Goal: Transaction & Acquisition: Obtain resource

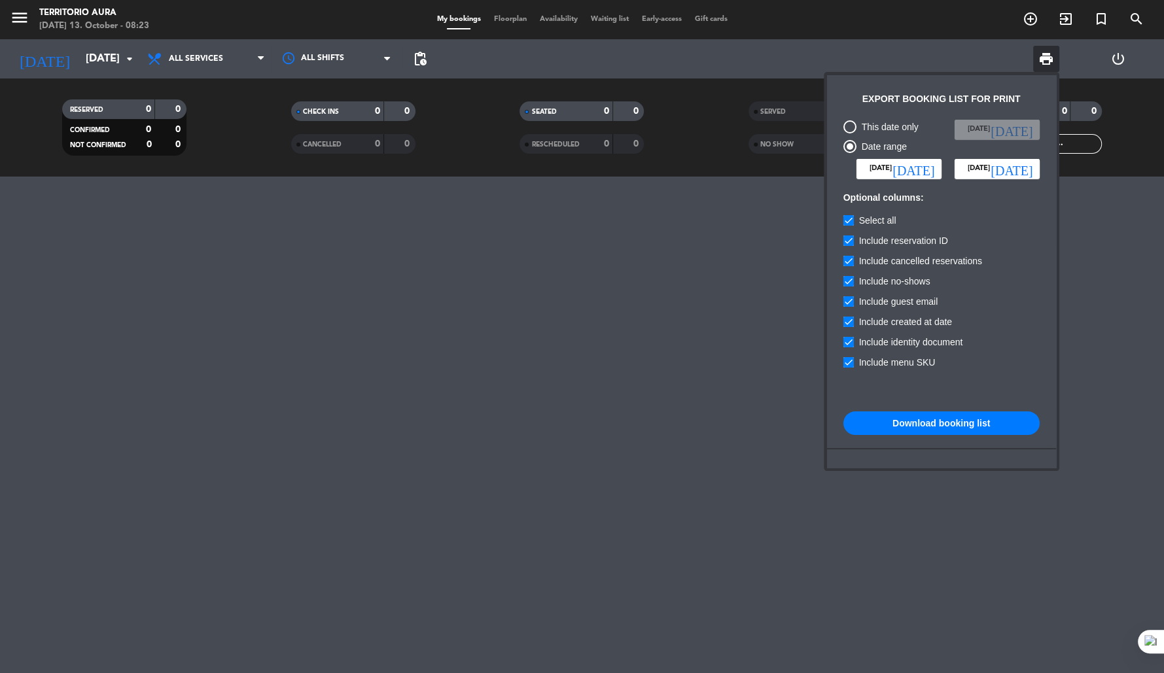
click at [998, 169] on input "[DATE]" at bounding box center [997, 169] width 85 height 20
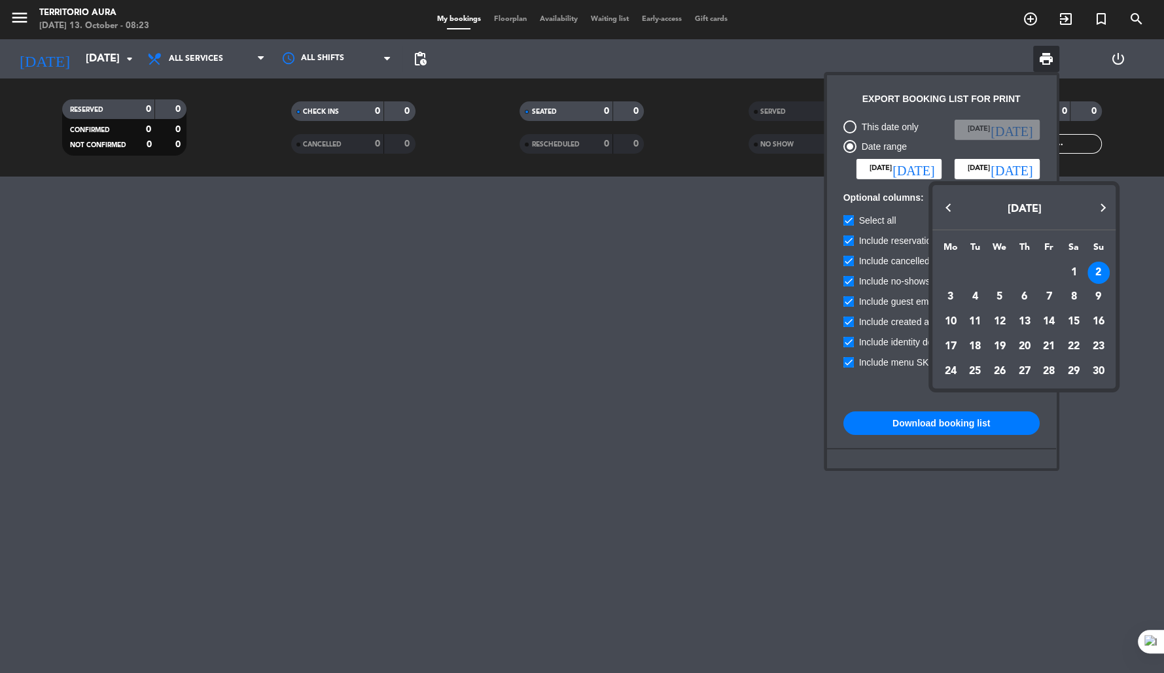
click at [950, 203] on button "Previous month" at bounding box center [949, 208] width 26 height 26
click at [1099, 294] on div "5" at bounding box center [1098, 297] width 22 height 22
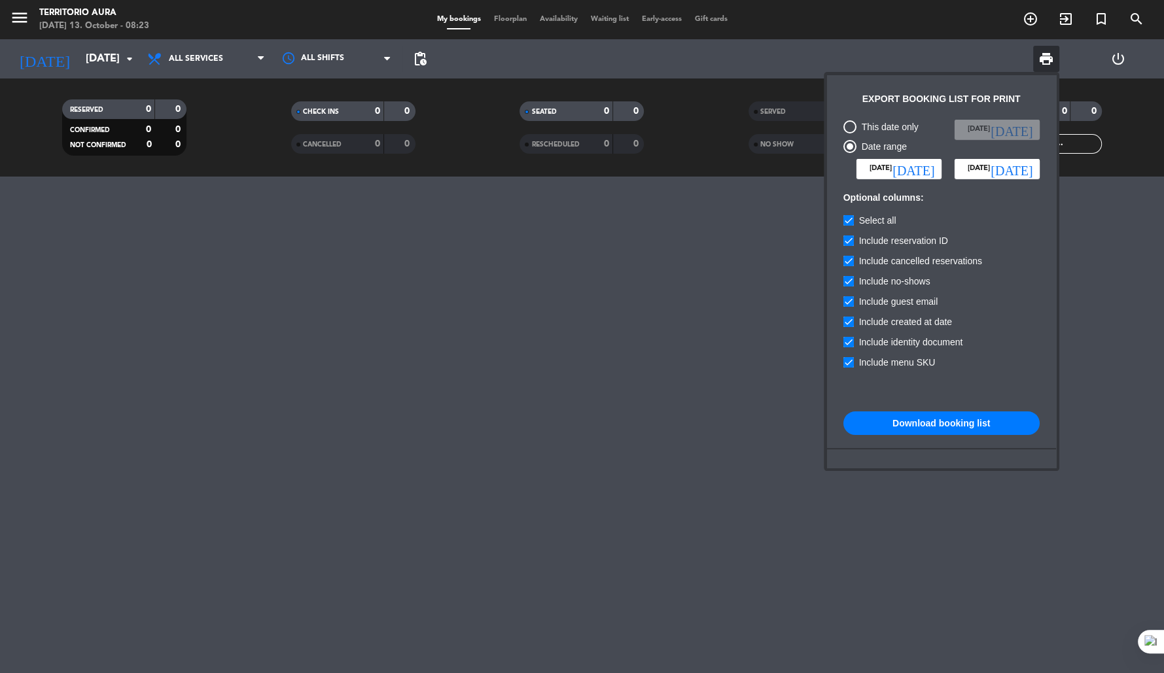
click at [1001, 167] on input "[DATE]" at bounding box center [997, 169] width 85 height 20
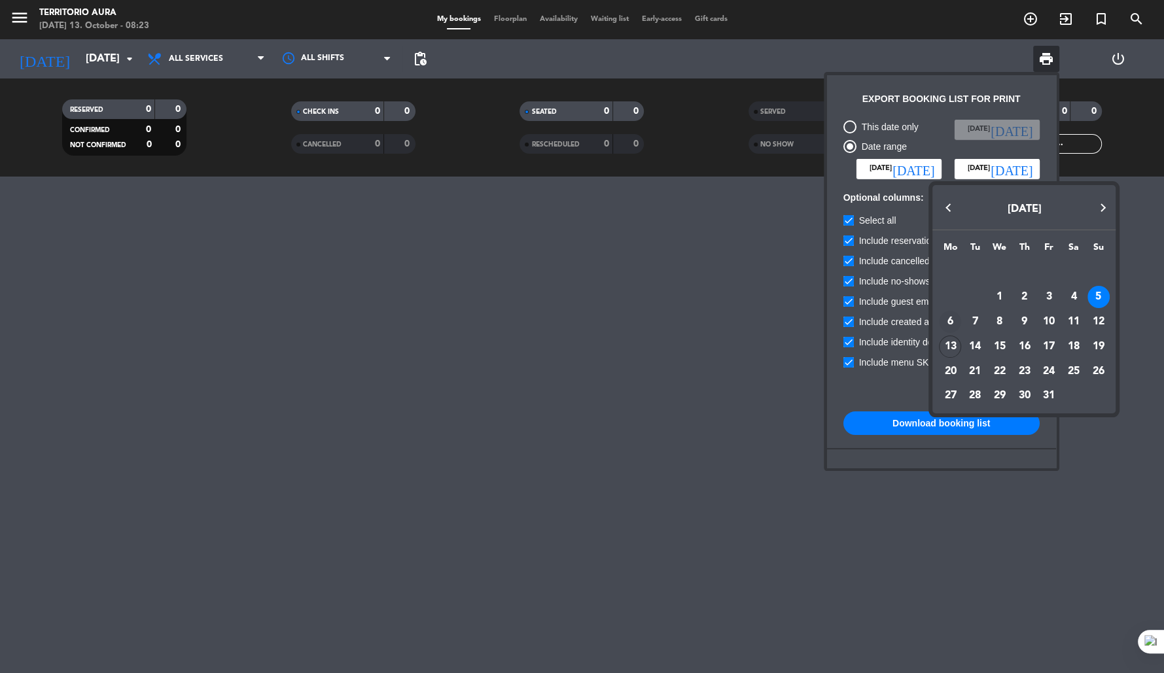
click at [949, 321] on div "6" at bounding box center [950, 322] width 22 height 22
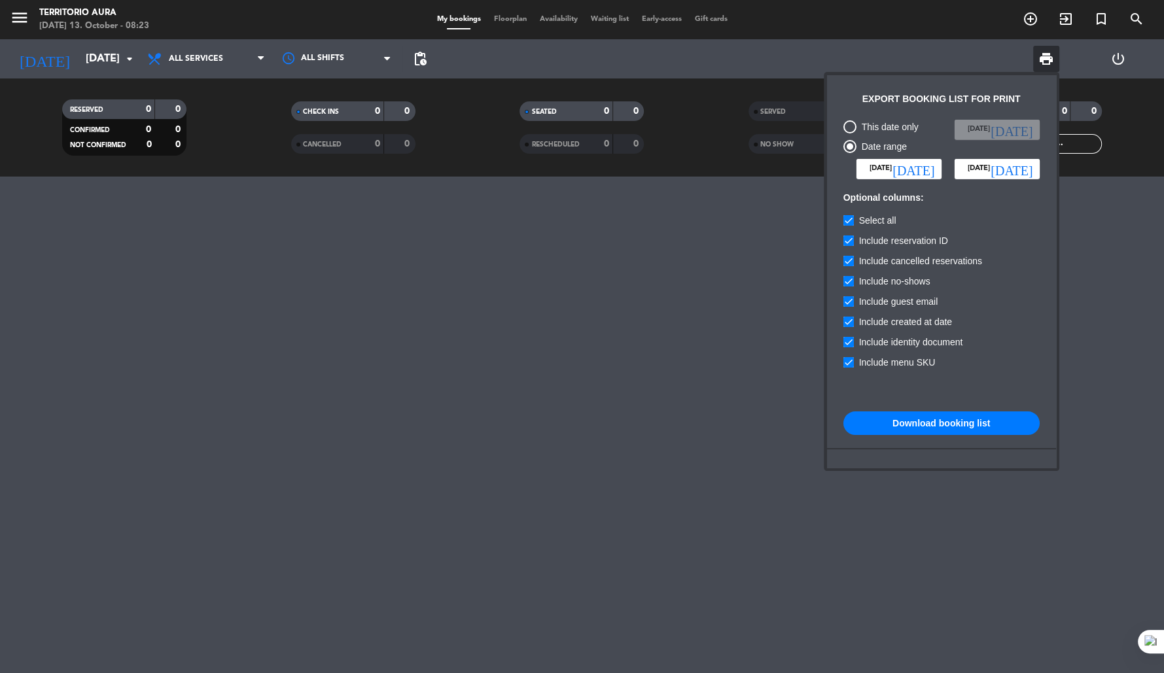
click at [1016, 170] on input "[DATE]" at bounding box center [997, 169] width 85 height 20
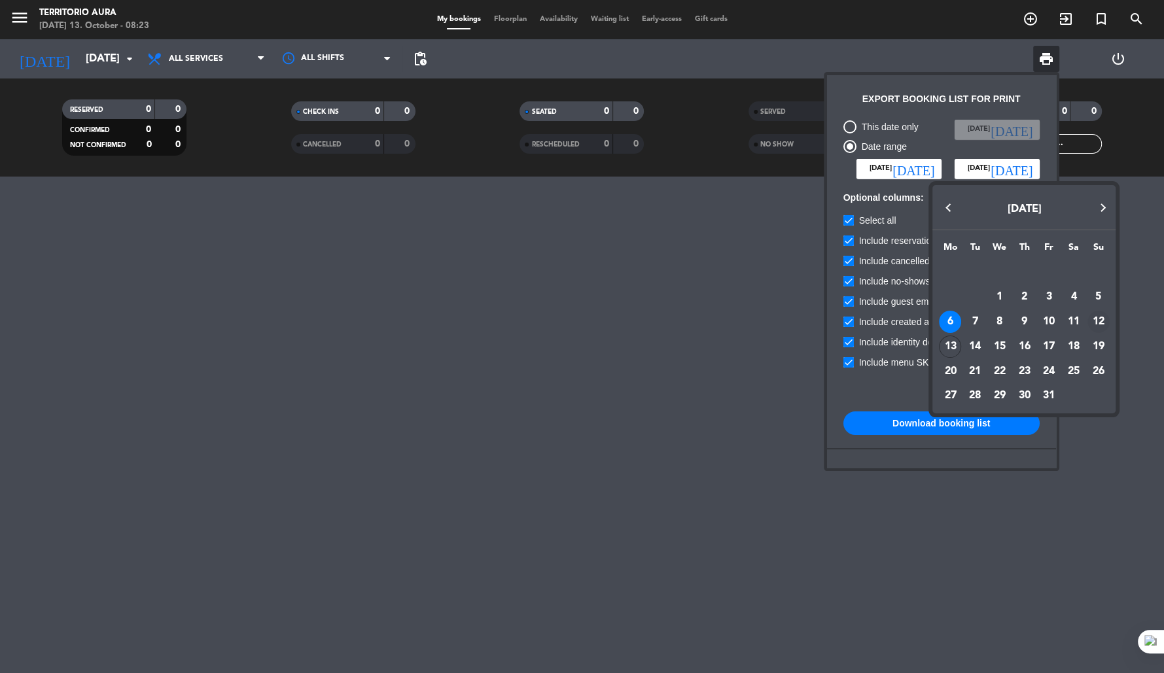
click at [1100, 322] on div "12" at bounding box center [1098, 322] width 22 height 22
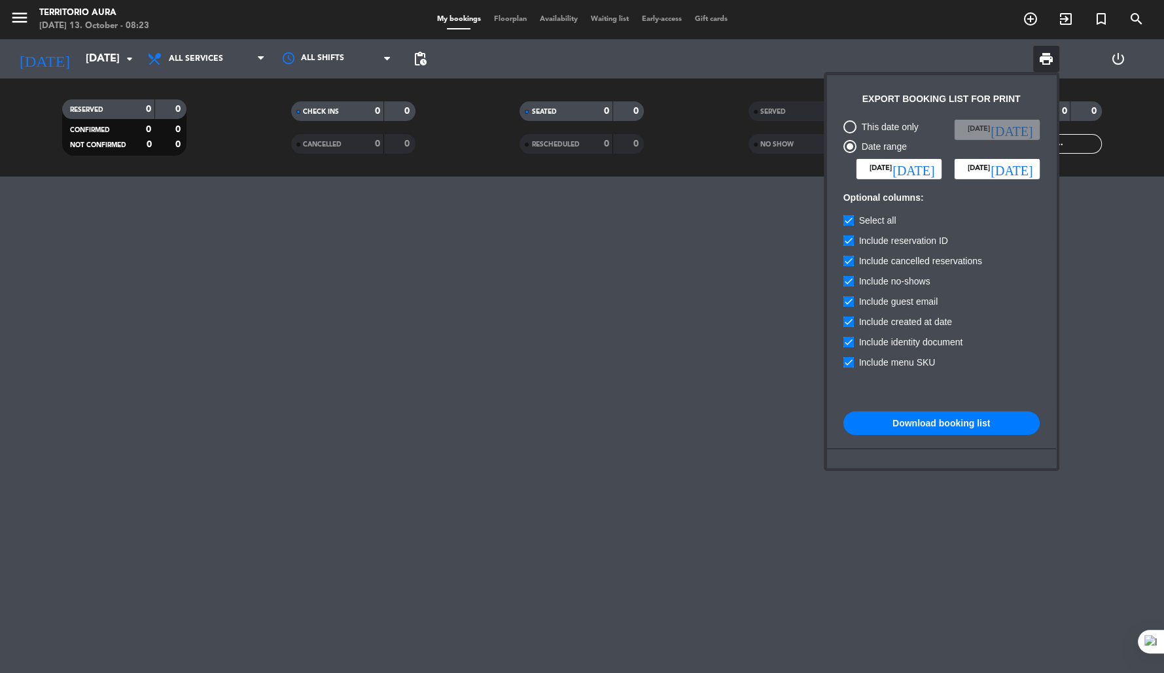
type input "[DATE]"
click at [972, 423] on button "Download booking list" at bounding box center [941, 424] width 196 height 24
click at [89, 55] on div at bounding box center [582, 336] width 1164 height 673
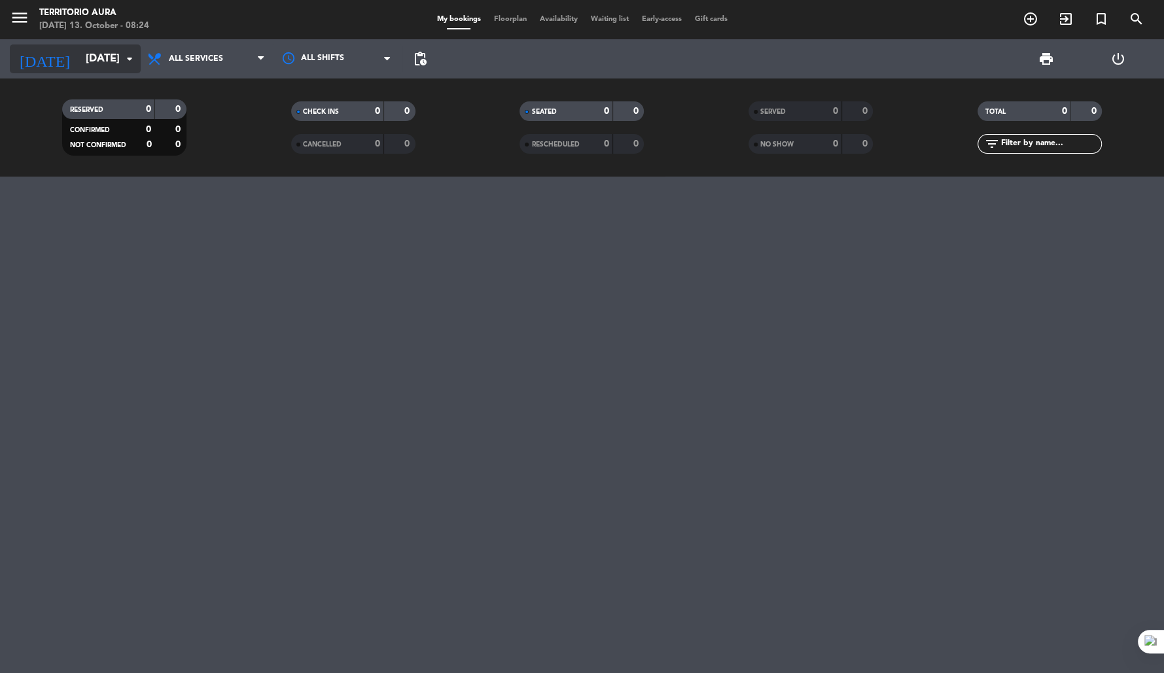
click at [99, 55] on input "[DATE]" at bounding box center [148, 59] width 139 height 26
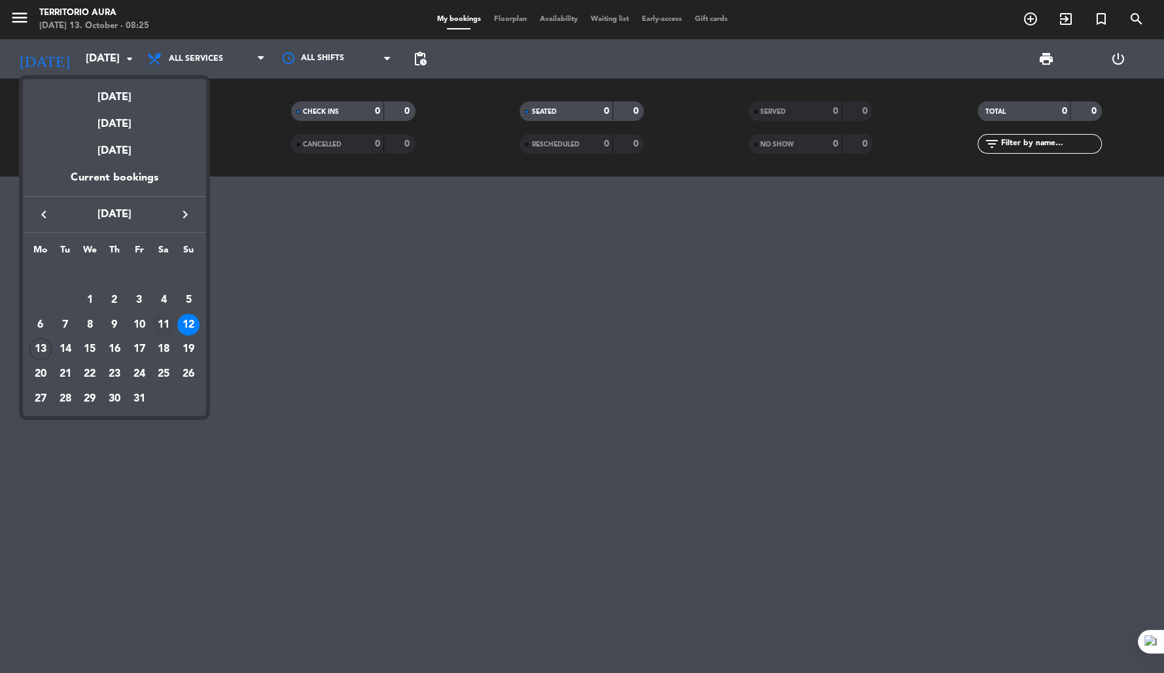
click at [165, 321] on div "11" at bounding box center [163, 325] width 22 height 22
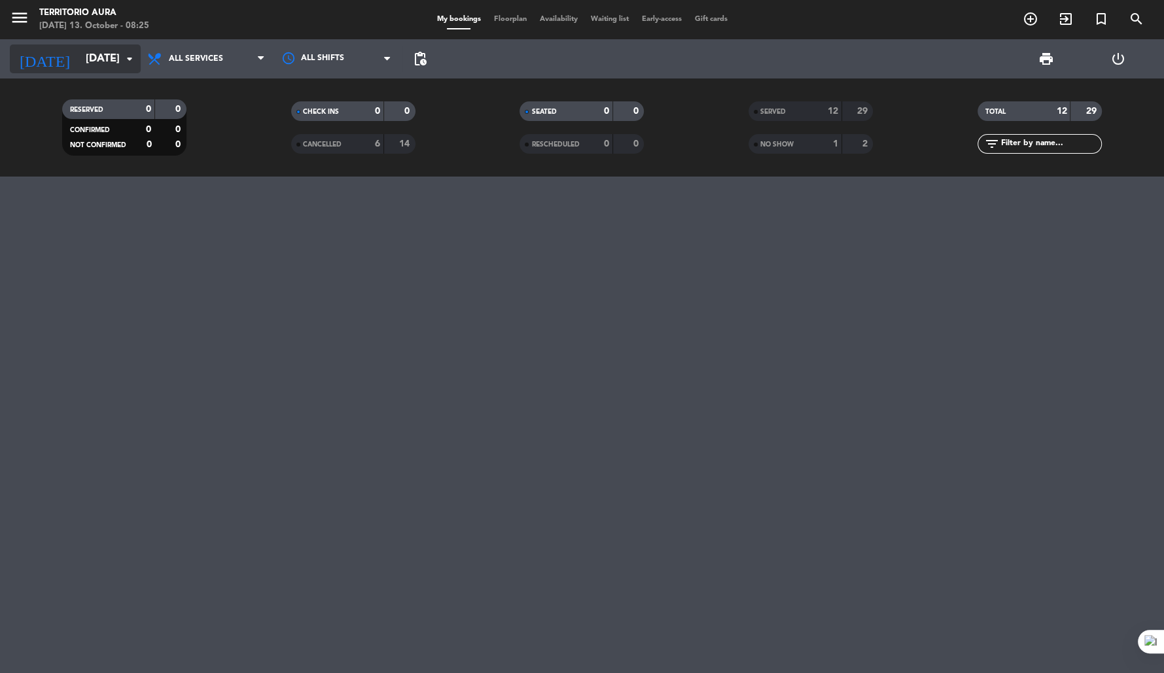
click at [115, 60] on input "[DATE]" at bounding box center [148, 59] width 139 height 26
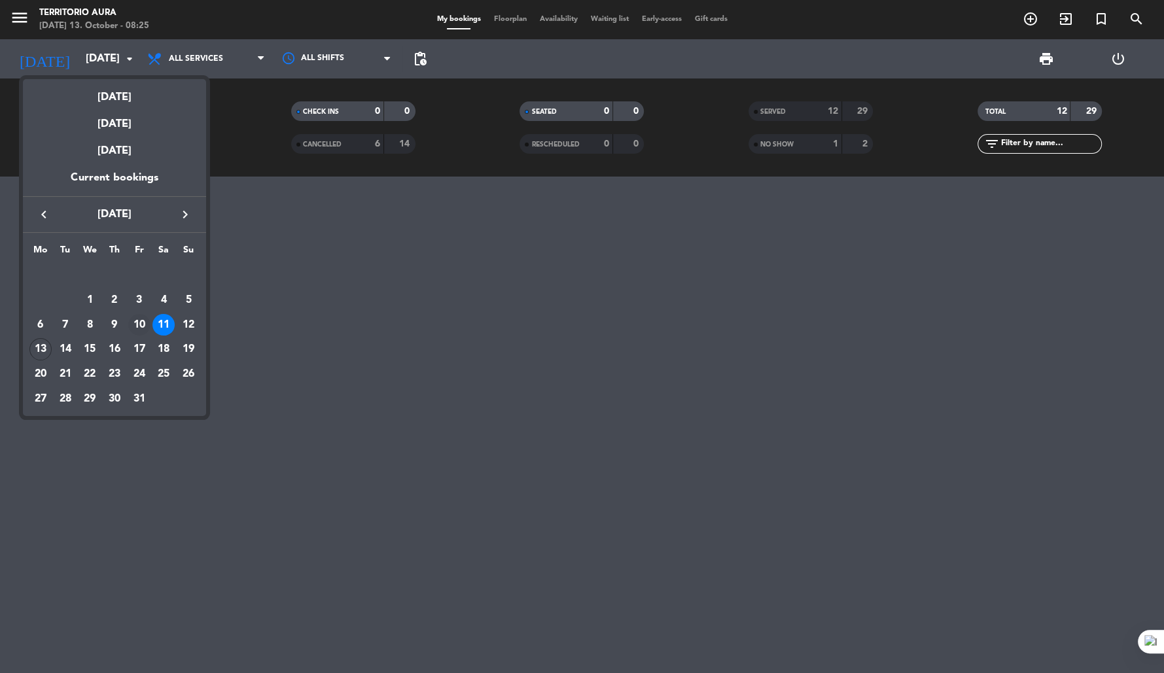
click at [140, 318] on div "10" at bounding box center [139, 325] width 22 height 22
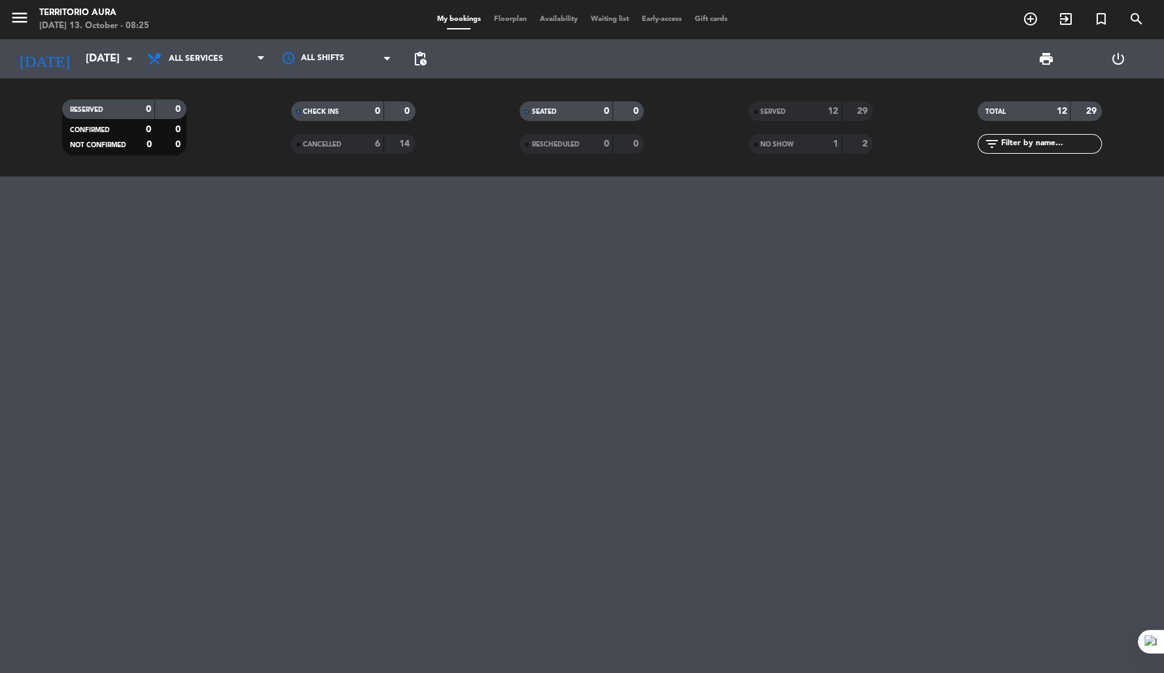
type input "[DATE]"
click at [113, 64] on input "[DATE]" at bounding box center [148, 59] width 139 height 26
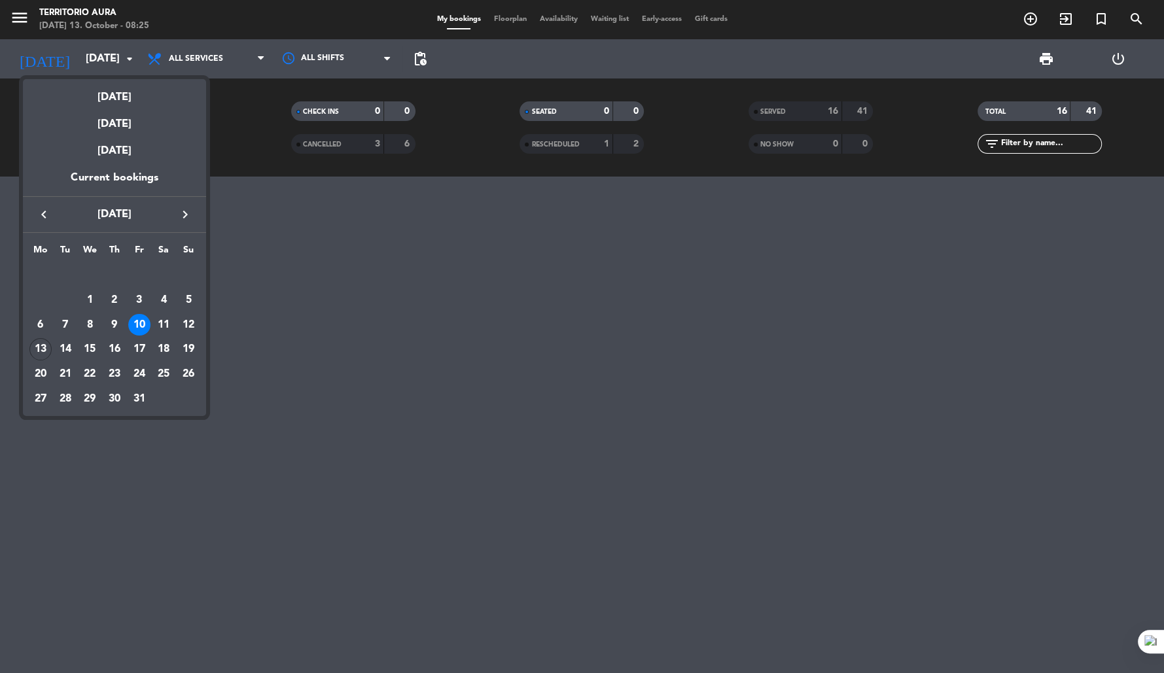
click at [275, 348] on div at bounding box center [582, 336] width 1164 height 673
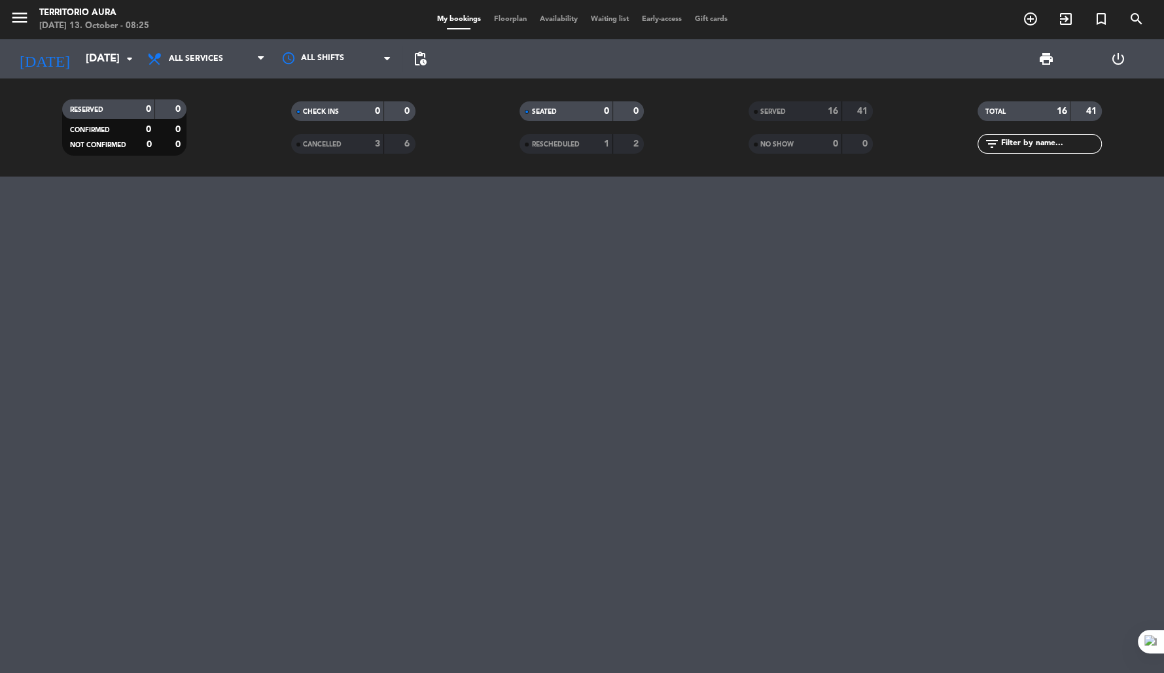
click at [516, 349] on div at bounding box center [582, 425] width 1164 height 497
